Goal: Check status: Check status

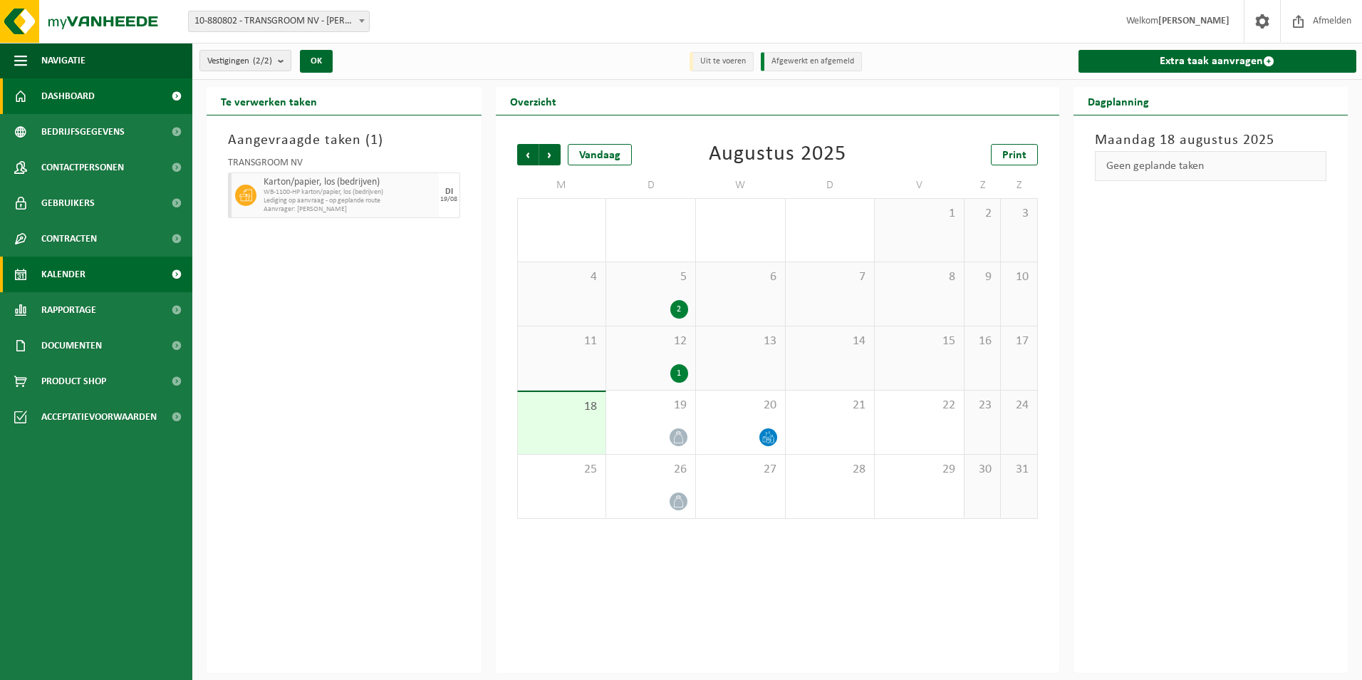
click at [78, 100] on span "Dashboard" at bounding box center [67, 96] width 53 height 36
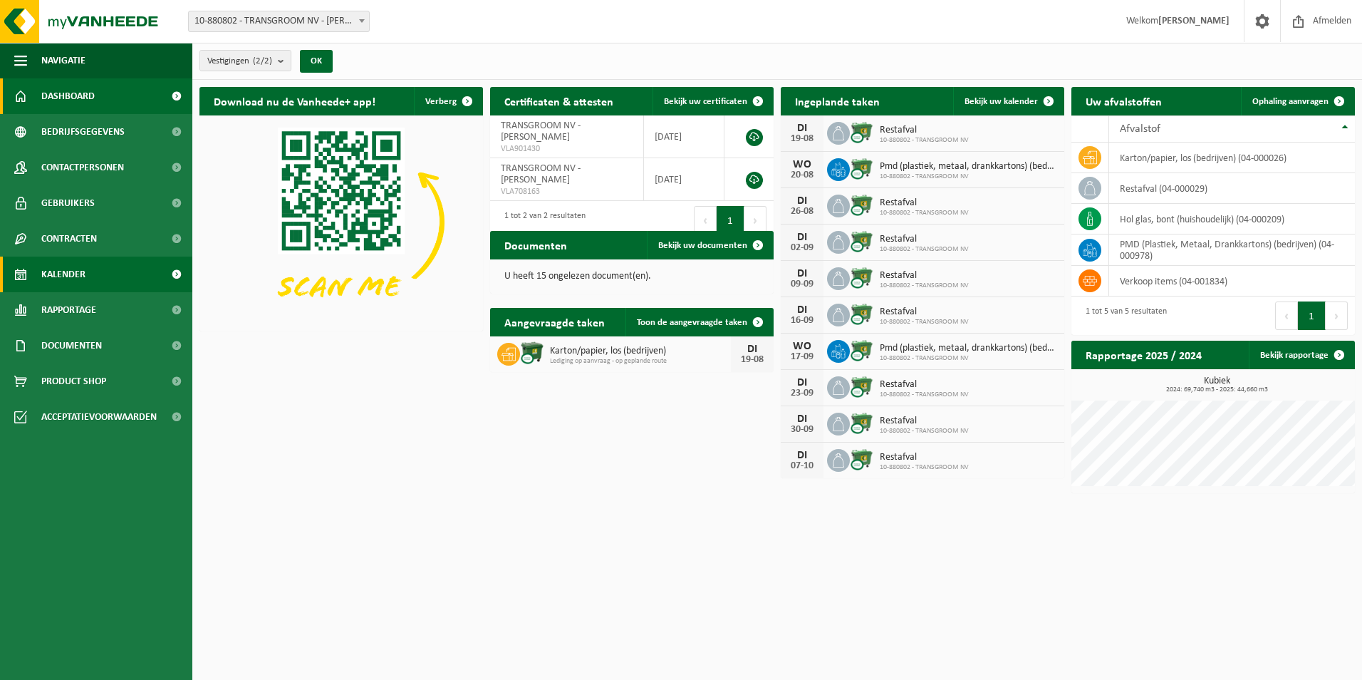
click at [80, 269] on span "Kalender" at bounding box center [63, 274] width 44 height 36
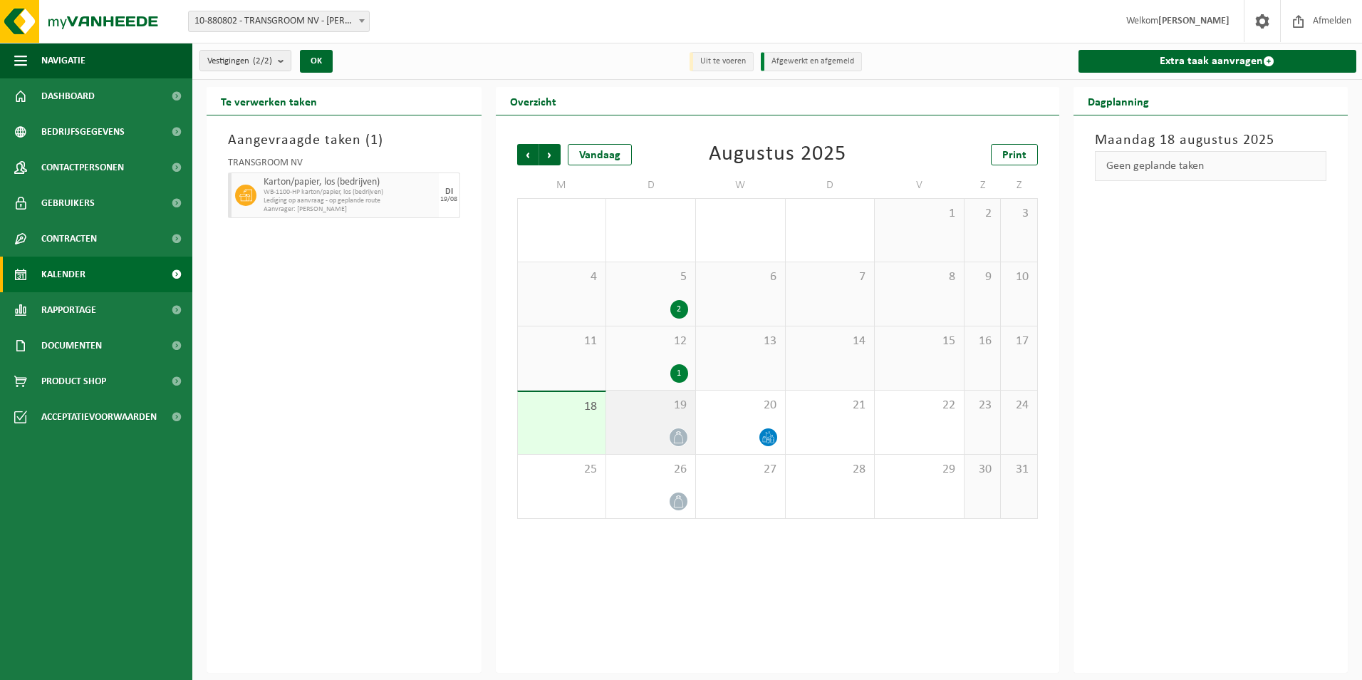
click at [629, 438] on div at bounding box center [650, 436] width 75 height 19
